Goal: Task Accomplishment & Management: Use online tool/utility

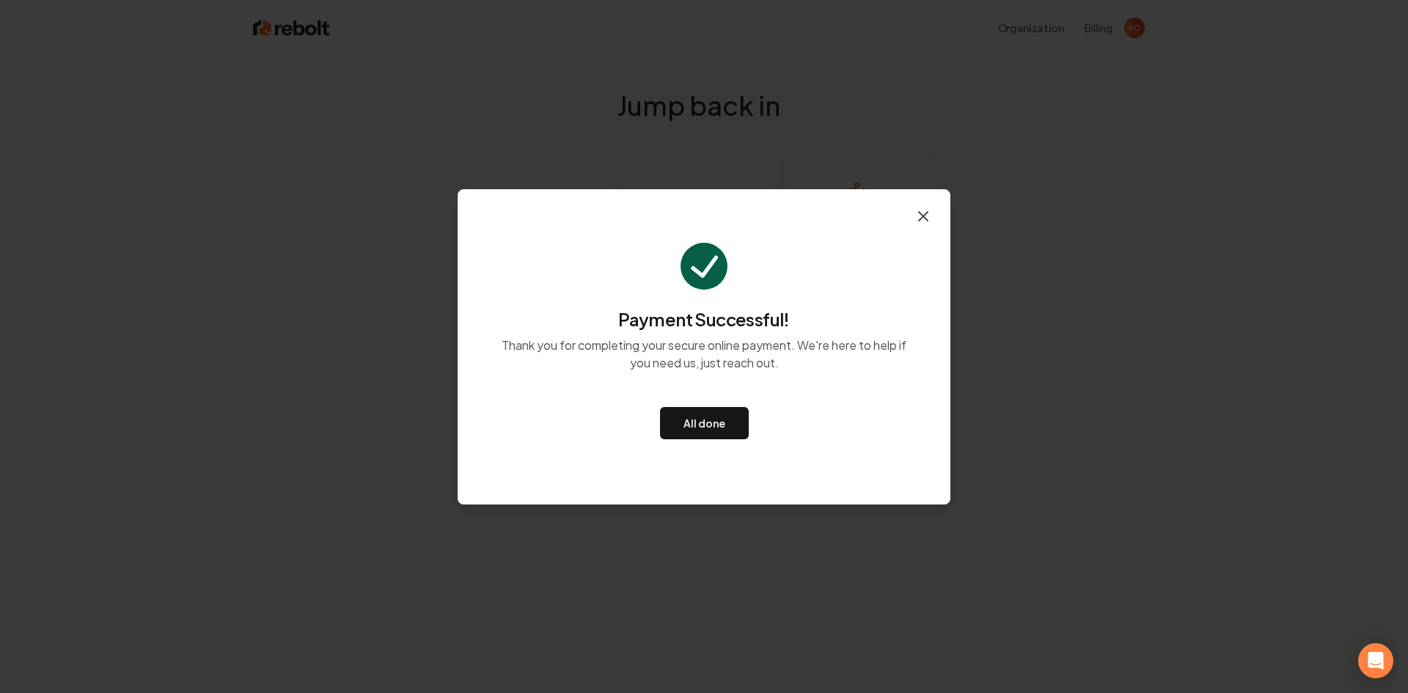
click at [925, 216] on icon "button" at bounding box center [923, 217] width 18 height 18
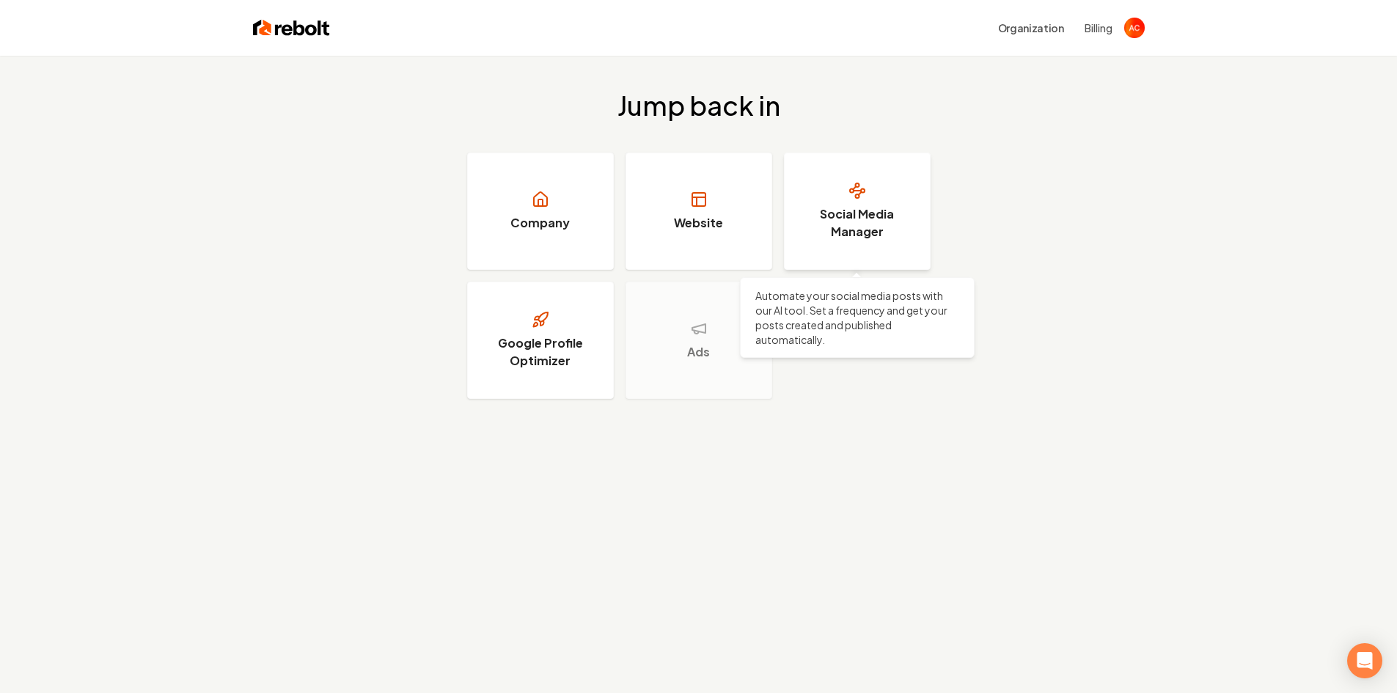
click at [846, 204] on link "Social Media Manager" at bounding box center [857, 211] width 147 height 117
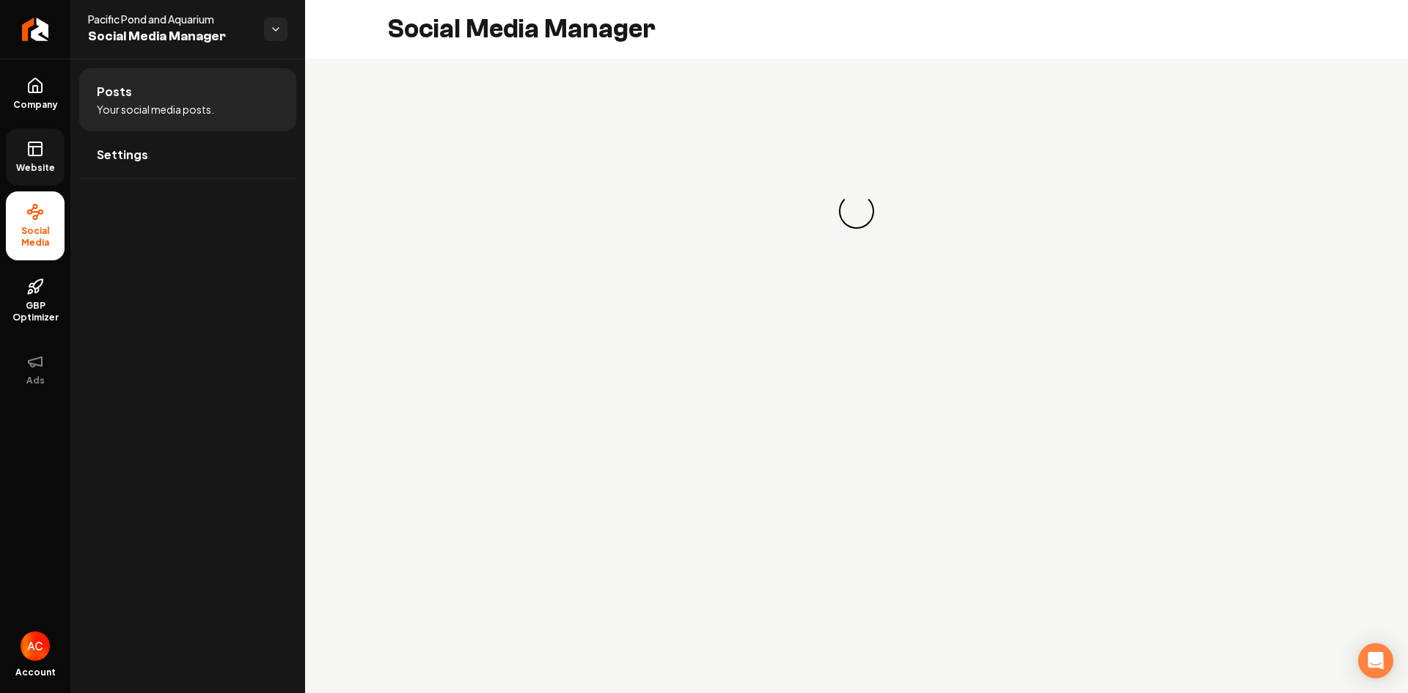
click at [36, 159] on link "Website" at bounding box center [35, 156] width 59 height 57
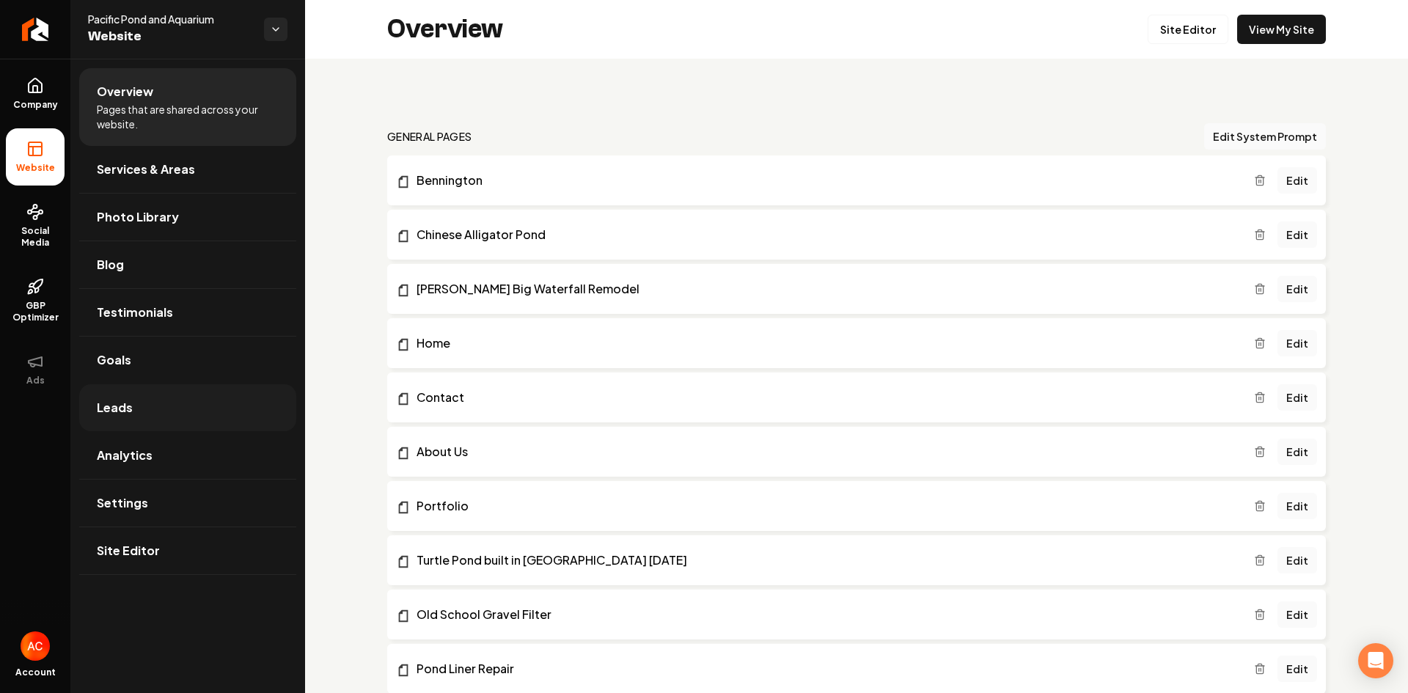
click at [153, 405] on link "Leads" at bounding box center [187, 407] width 217 height 47
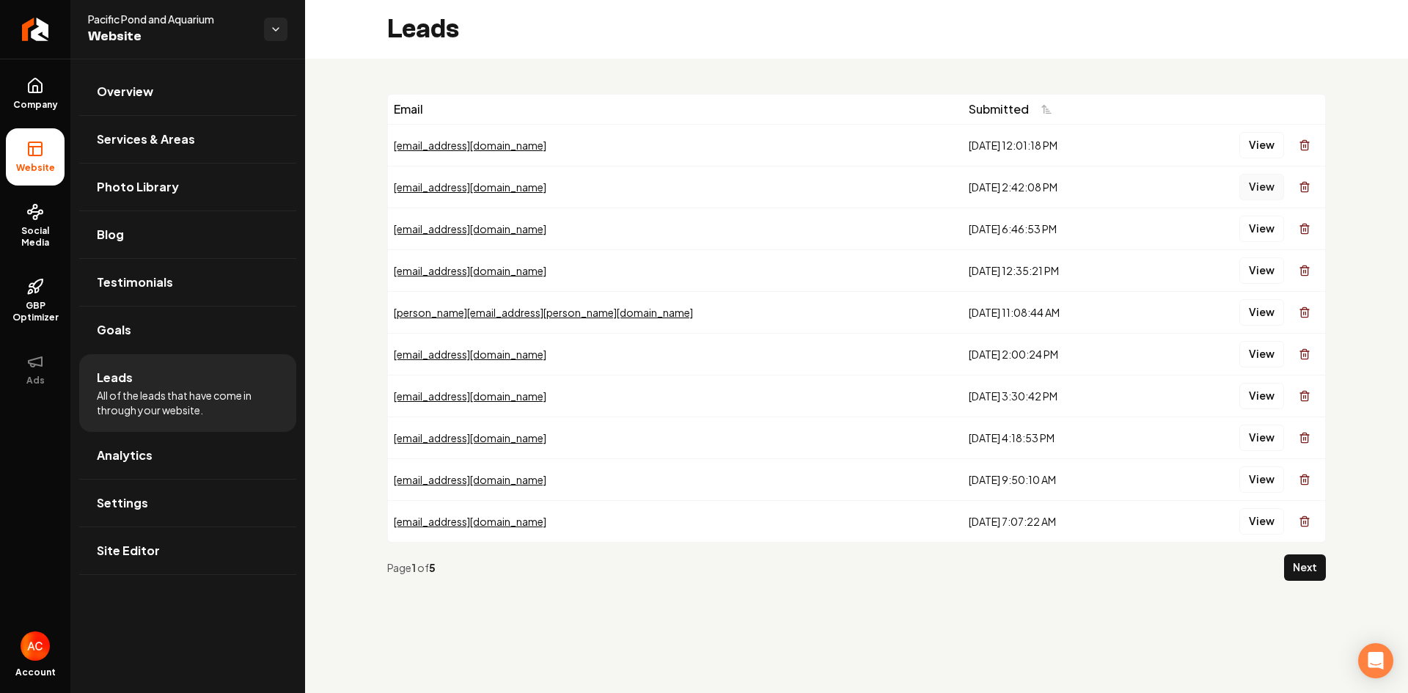
click at [1263, 186] on button "View" at bounding box center [1261, 187] width 45 height 26
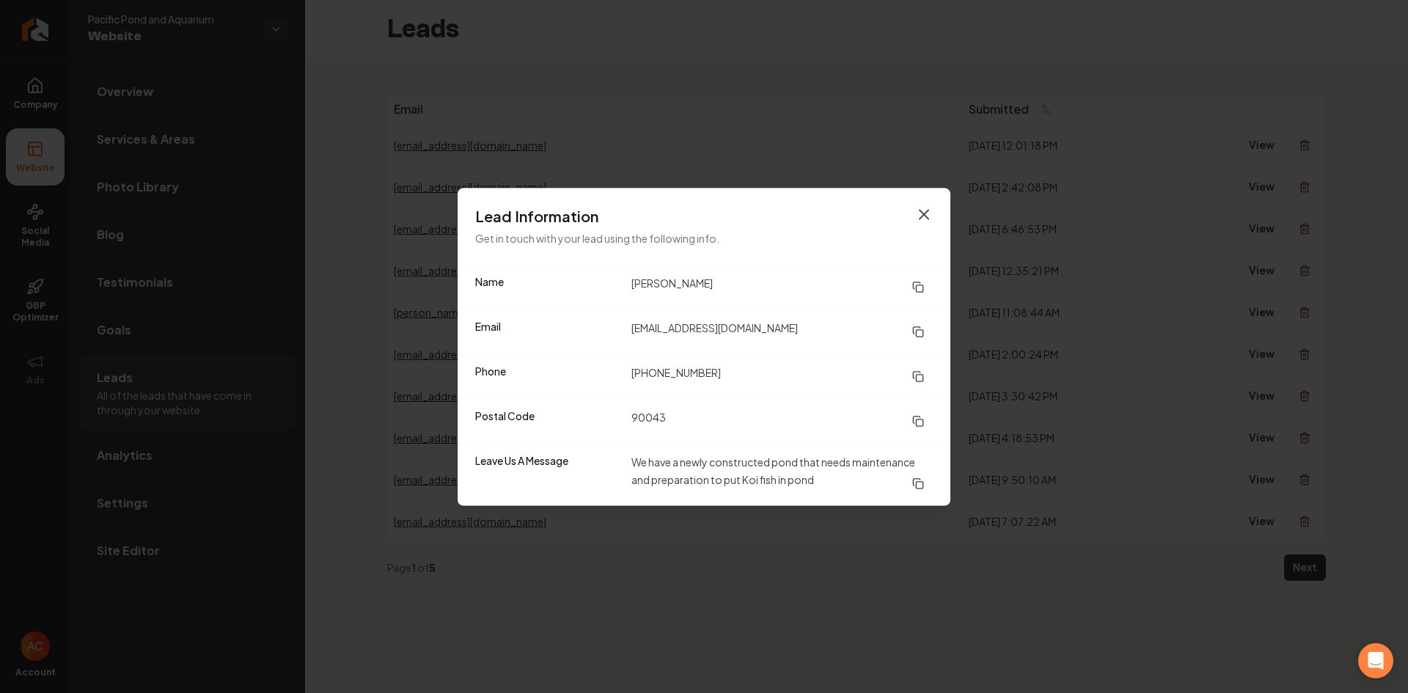
click at [917, 211] on icon "button" at bounding box center [924, 214] width 18 height 18
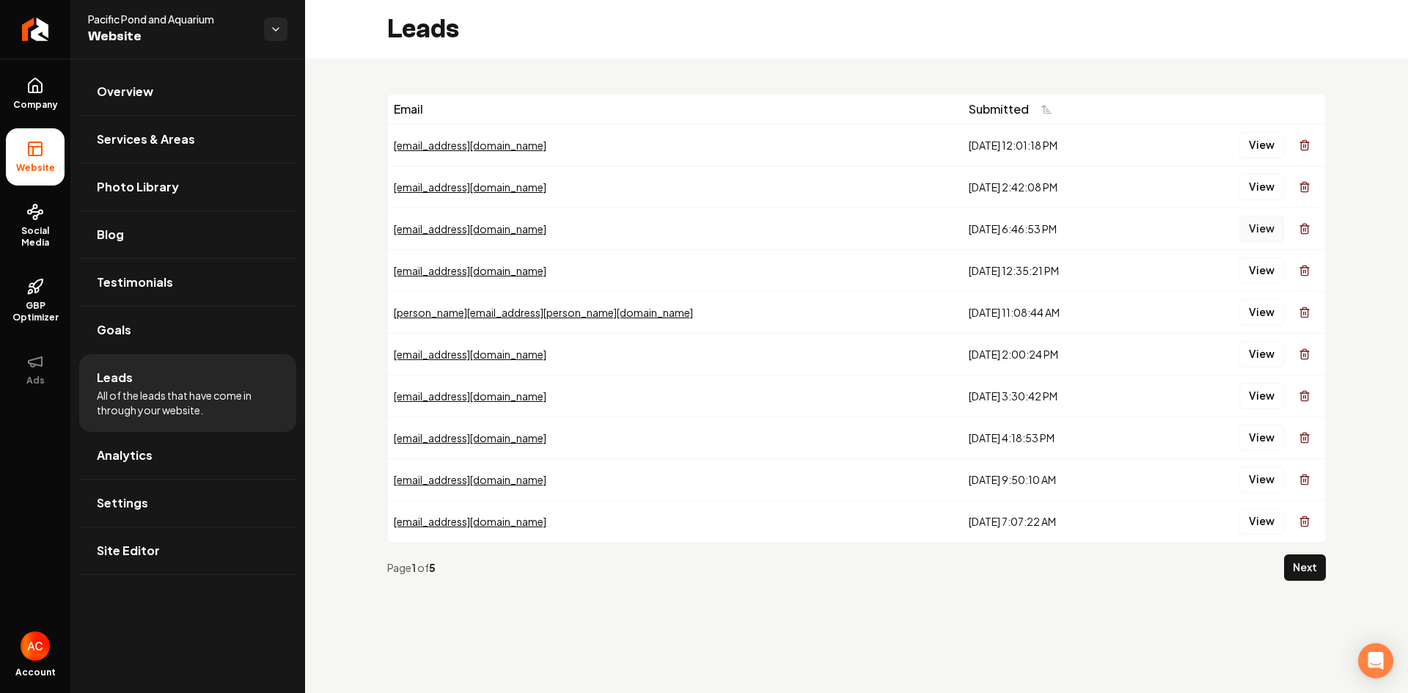
click at [1259, 230] on button "View" at bounding box center [1261, 229] width 45 height 26
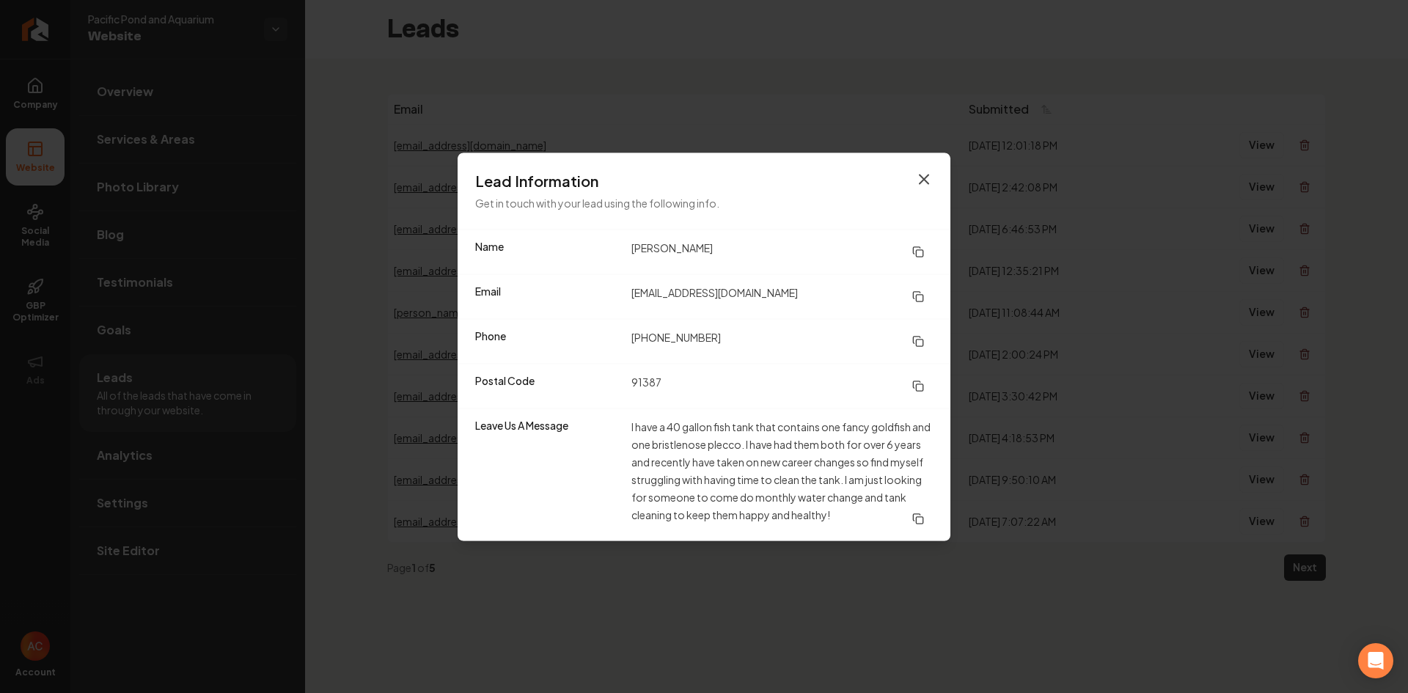
click at [928, 176] on icon "button" at bounding box center [923, 179] width 9 height 9
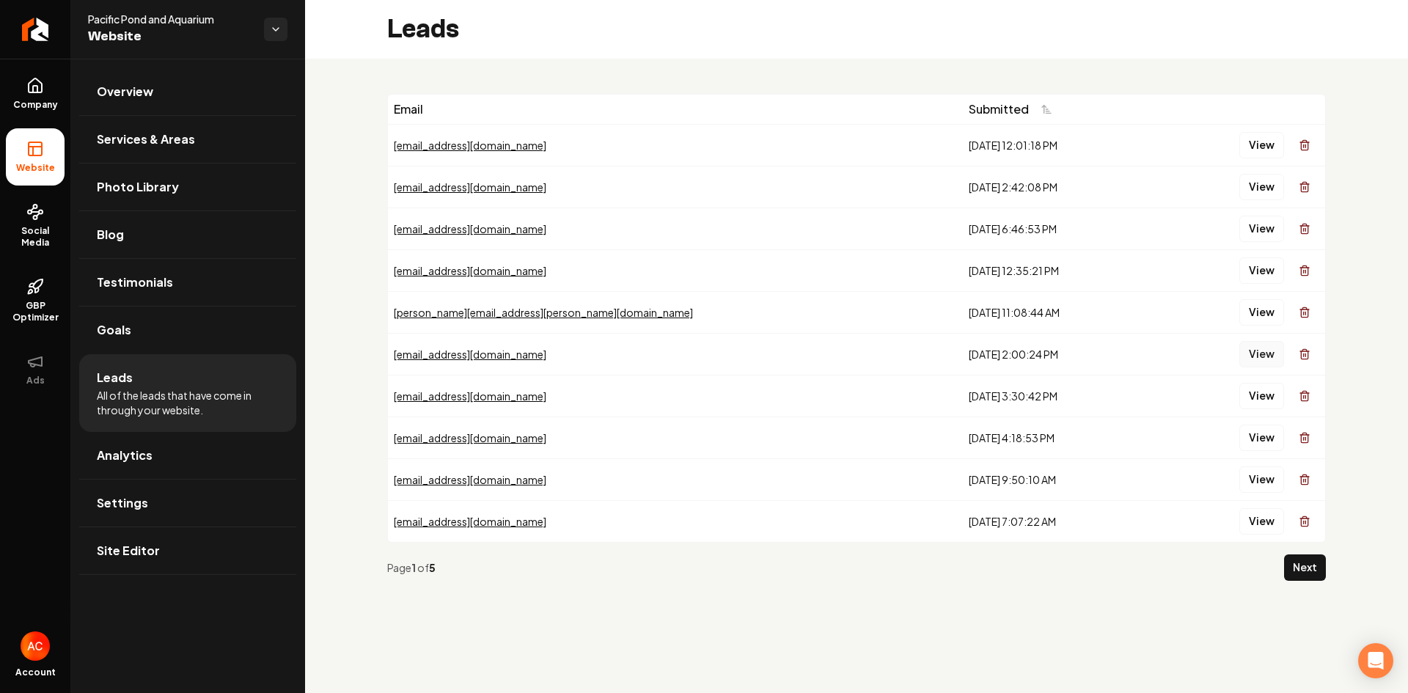
click at [1257, 356] on button "View" at bounding box center [1261, 354] width 45 height 26
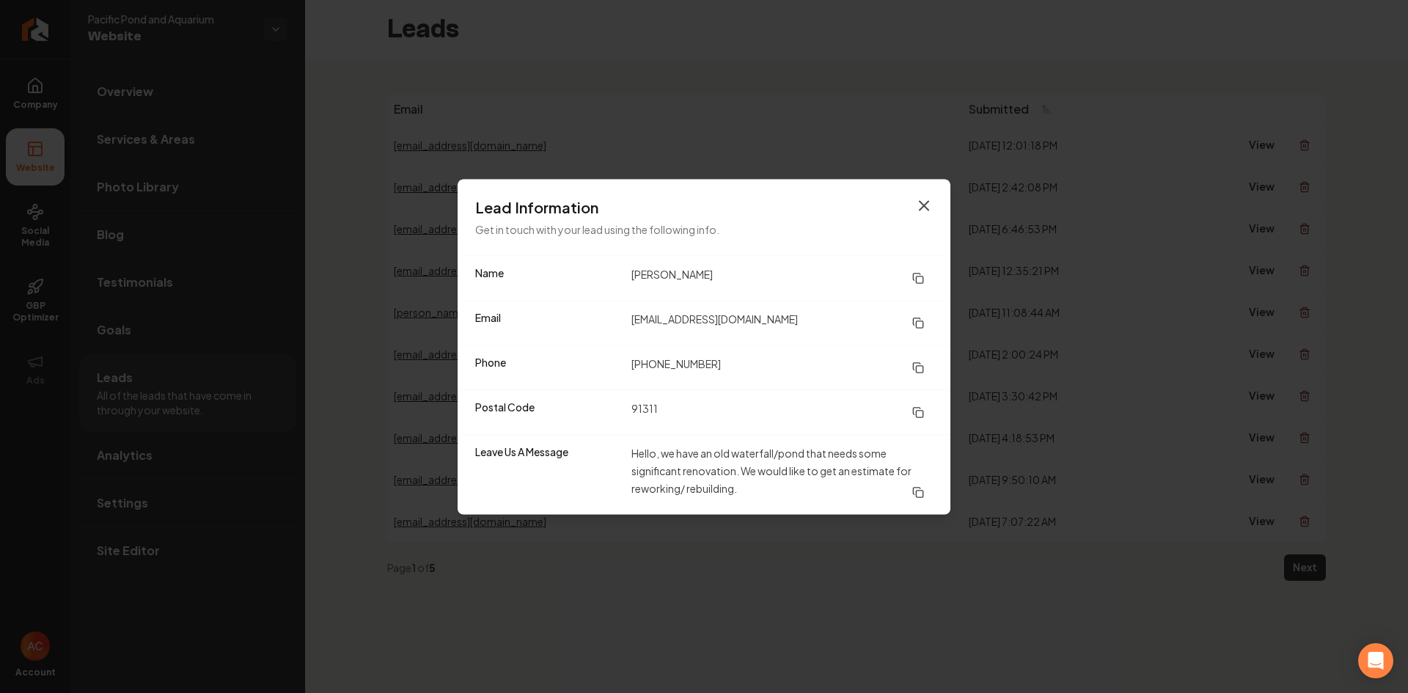
click at [922, 210] on icon "button" at bounding box center [924, 206] width 18 height 18
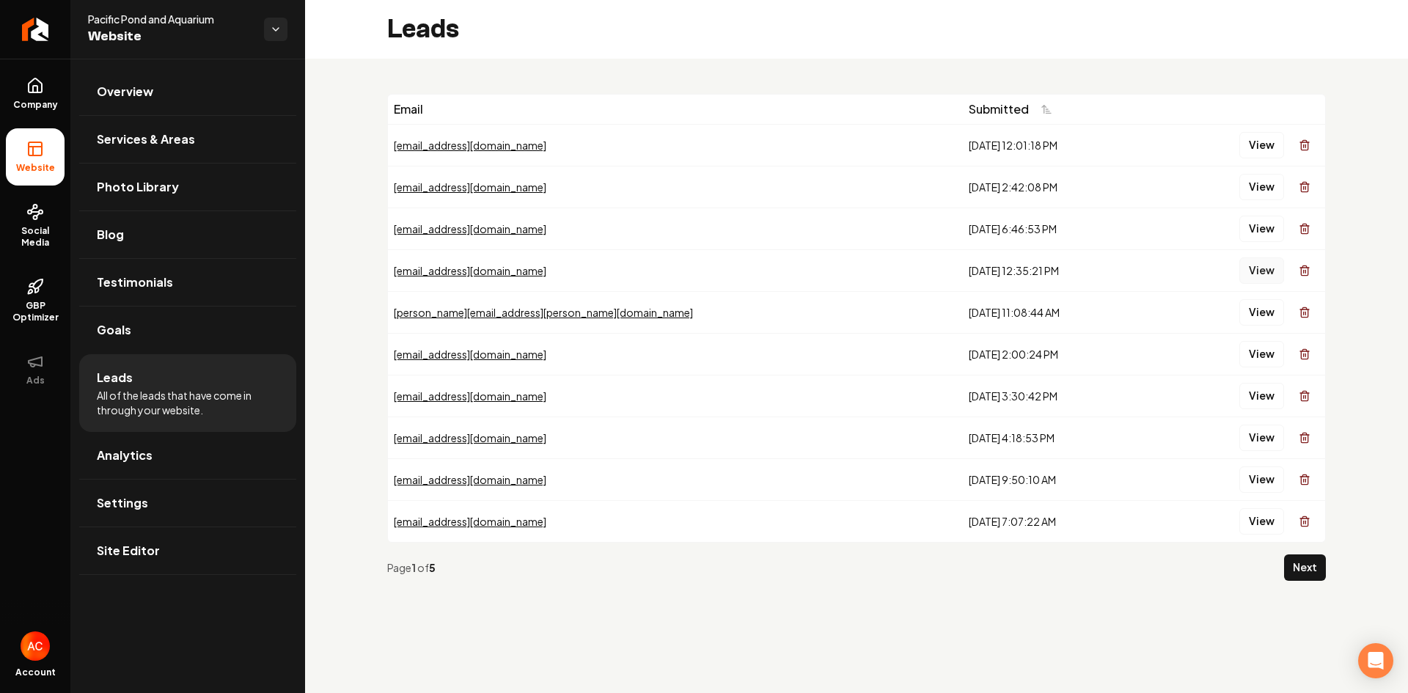
click at [1259, 268] on button "View" at bounding box center [1261, 270] width 45 height 26
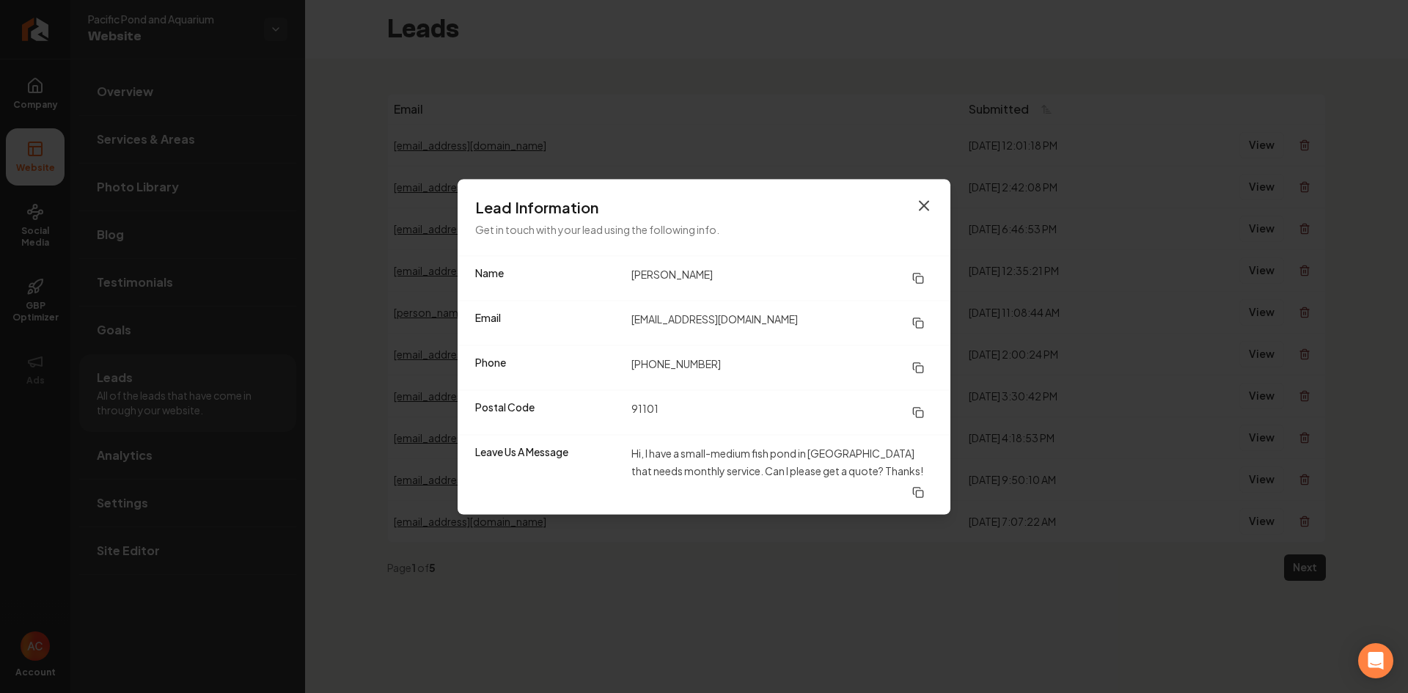
click at [925, 210] on icon "button" at bounding box center [923, 205] width 9 height 9
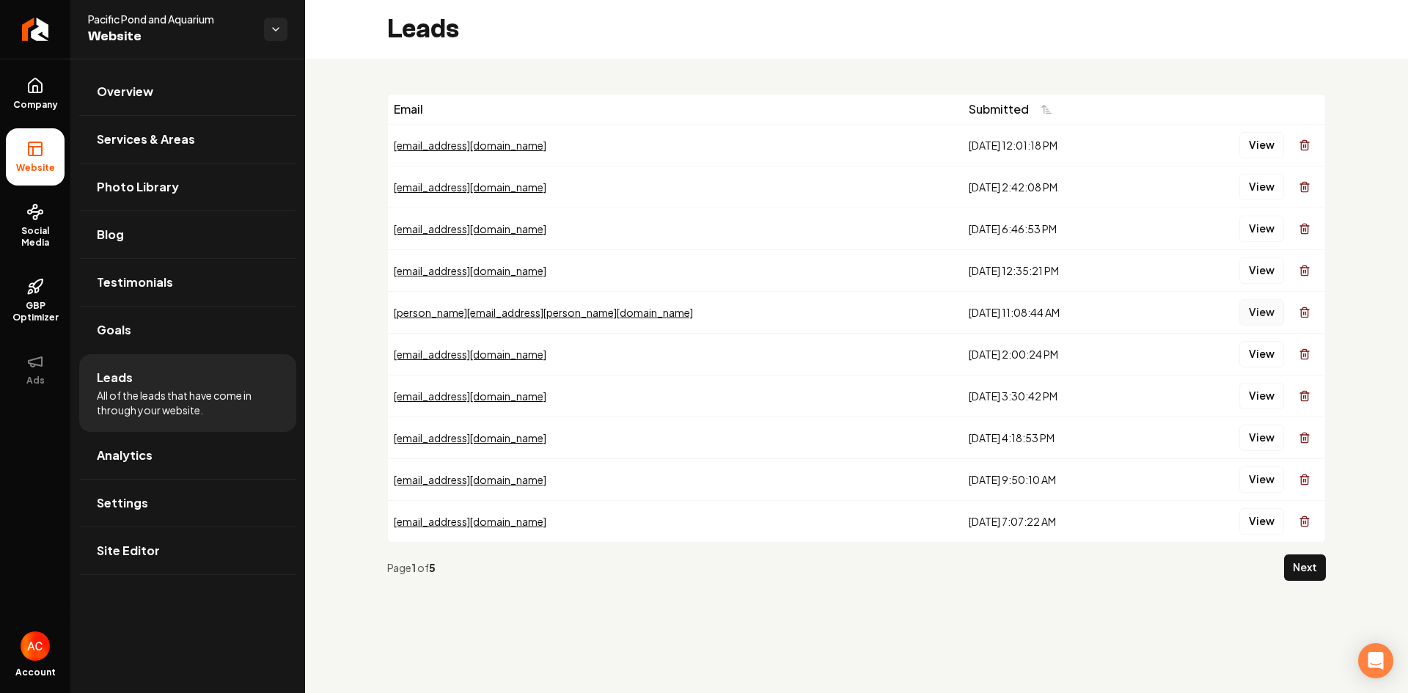
click at [1263, 309] on button "View" at bounding box center [1261, 312] width 45 height 26
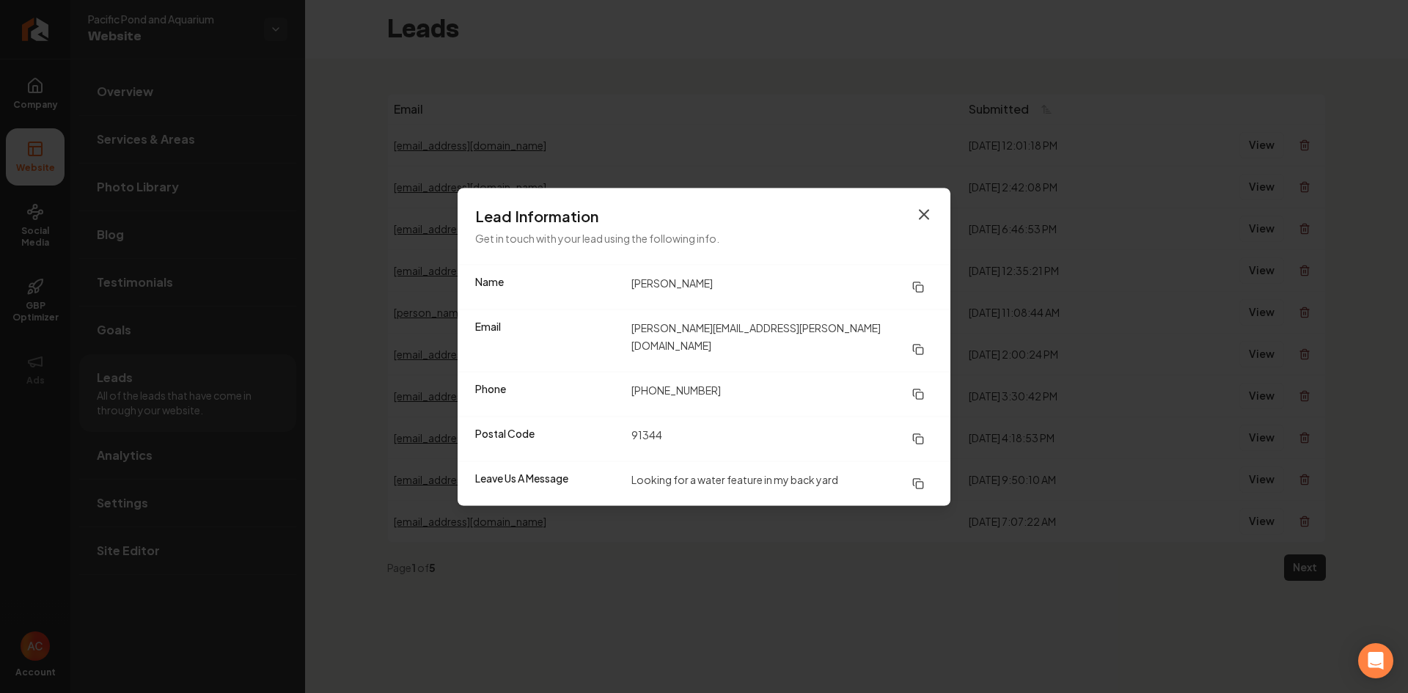
click at [924, 223] on icon "button" at bounding box center [924, 214] width 18 height 18
